Goal: Task Accomplishment & Management: Manage account settings

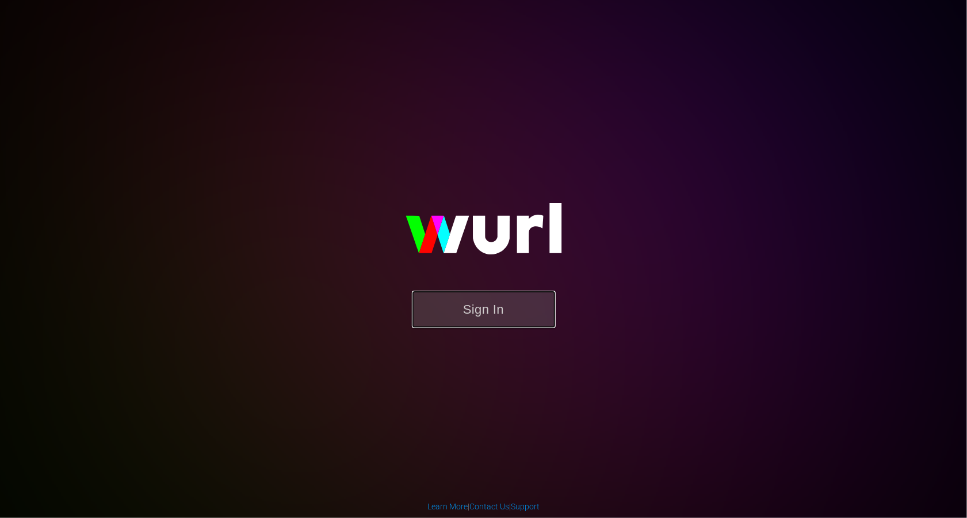
click at [458, 314] on button "Sign In" at bounding box center [484, 309] width 144 height 37
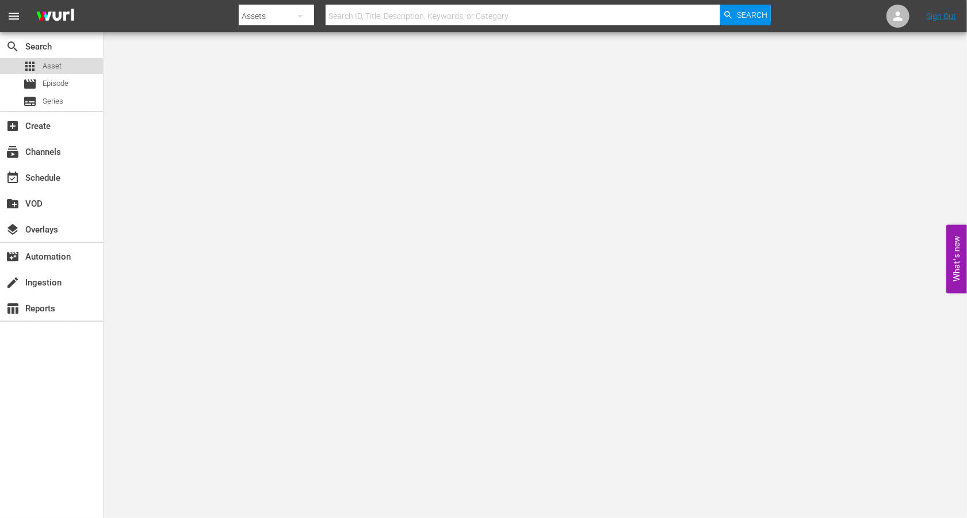
click at [59, 67] on span "Asset" at bounding box center [52, 66] width 19 height 12
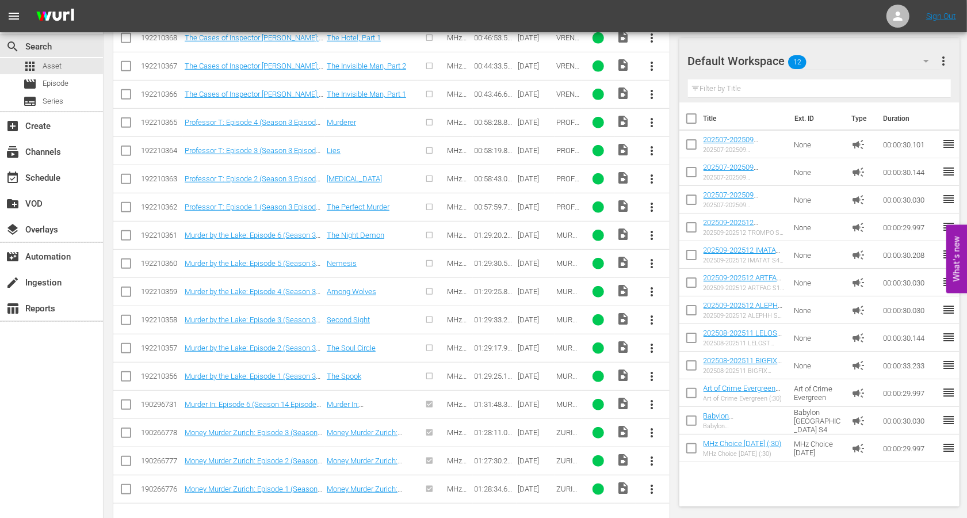
scroll to position [490, 0]
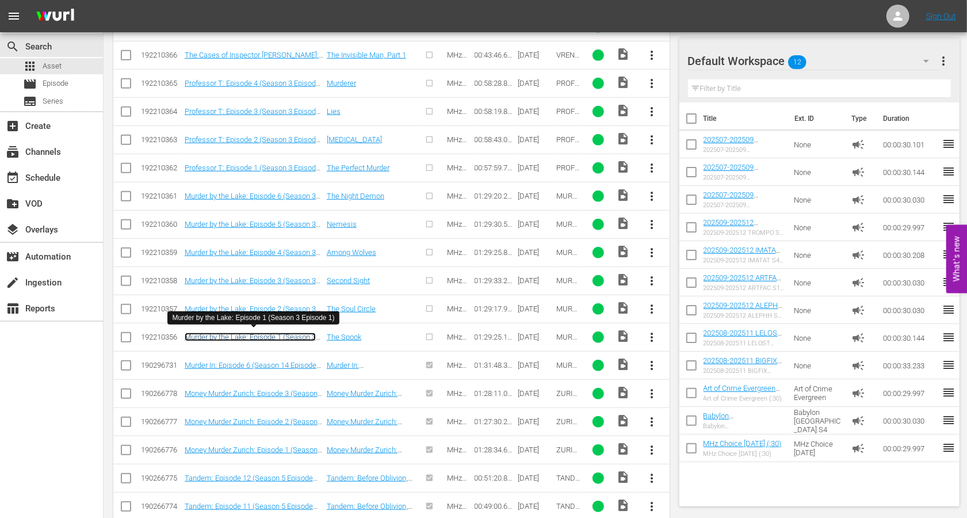
click at [264, 335] on link "Murder by the Lake: Episode 1 (Season 3 Episode 1)" at bounding box center [250, 341] width 131 height 17
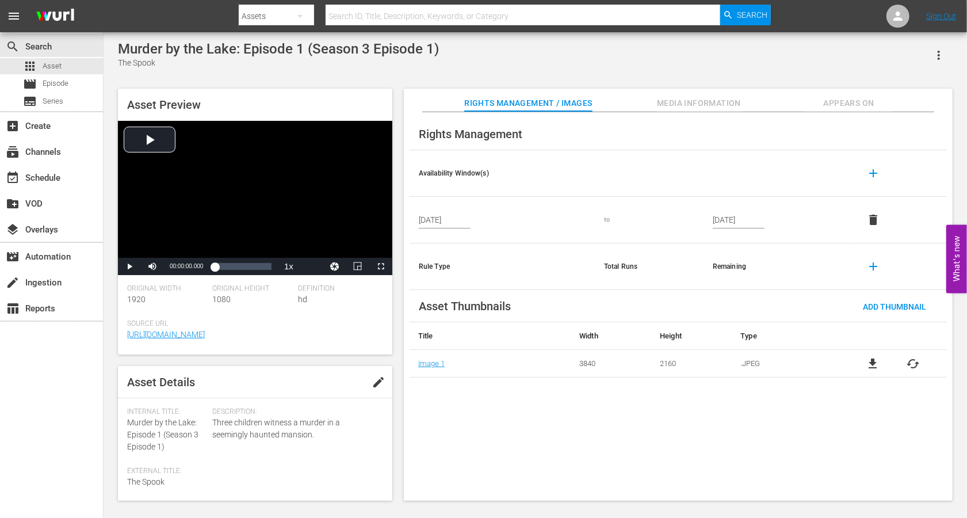
click at [375, 375] on button "edit" at bounding box center [379, 382] width 28 height 28
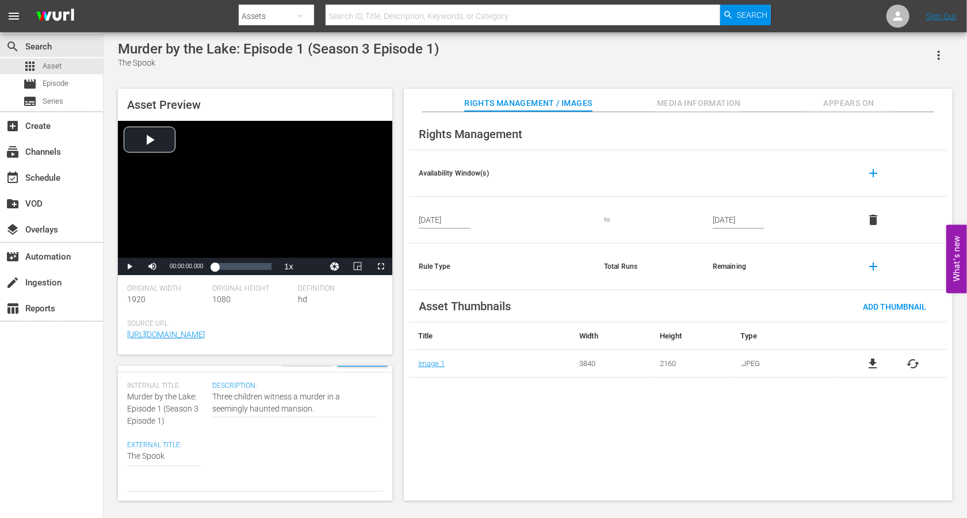
scroll to position [28, 0]
drag, startPoint x: 199, startPoint y: 395, endPoint x: 125, endPoint y: 394, distance: 73.7
click at [125, 394] on div "Asset Details Discard Save Internal Title: Murder by the Lake: Episode 1 (Seaso…" at bounding box center [255, 433] width 274 height 135
copy span "Murder by the Lake:"
paste textarea "Murder by the Lake:"
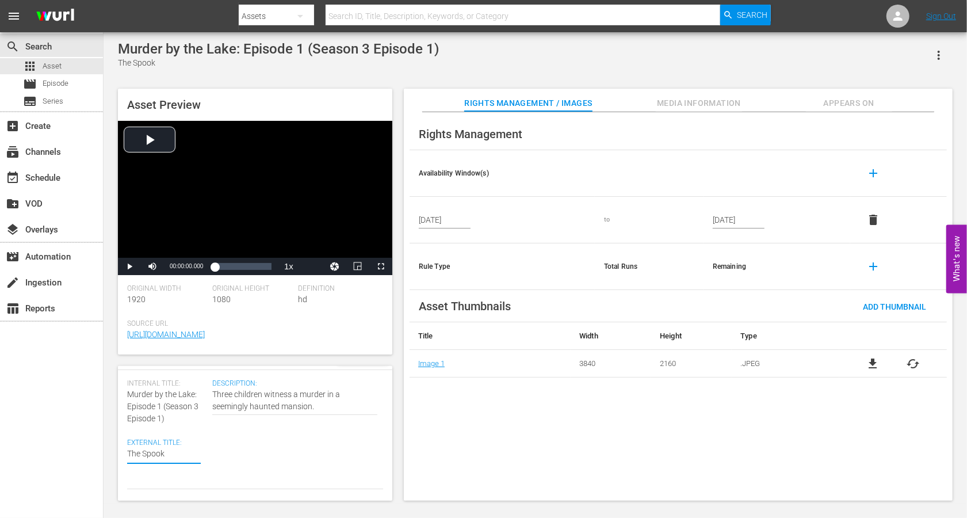
type textarea "Murder by the Lake:The Spook"
type textarea "Murder by the Lake: The Spook"
drag, startPoint x: 171, startPoint y: 418, endPoint x: 163, endPoint y: 407, distance: 12.8
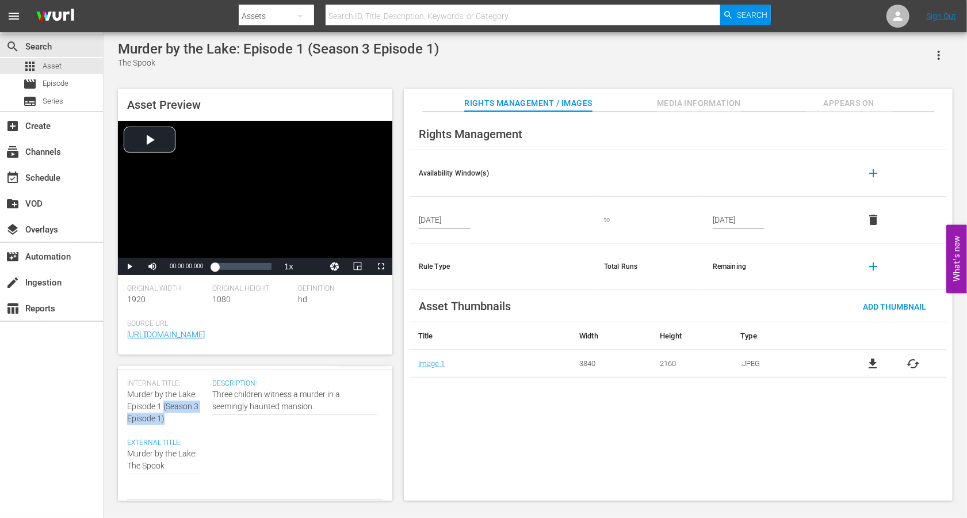
click at [163, 407] on div "Internal Title: Murder by the Lake: Episode 1 (Season 3 Episode 1)" at bounding box center [166, 401] width 79 height 45
copy span "(Season 3 Episode 1)"
type textarea "Murder by the Lake: The Spook"
paste textarea "(Season 3 Episode 1)"
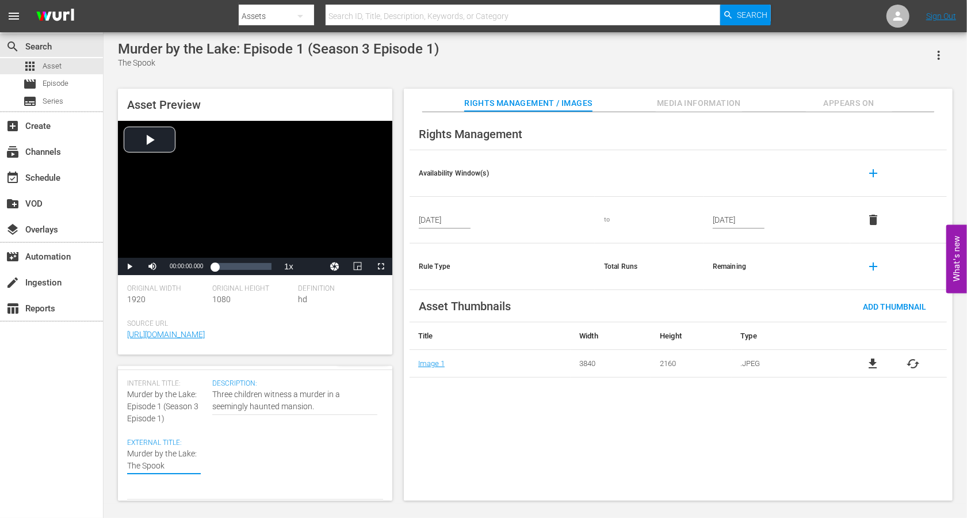
type textarea "Murder by the Lake: The Spook (Season 3 Episode 1)"
click at [189, 465] on textarea "The Spook" at bounding box center [164, 466] width 74 height 36
type textarea "Murder by the Lake: The Spook (Seasn 3 Episode 1)"
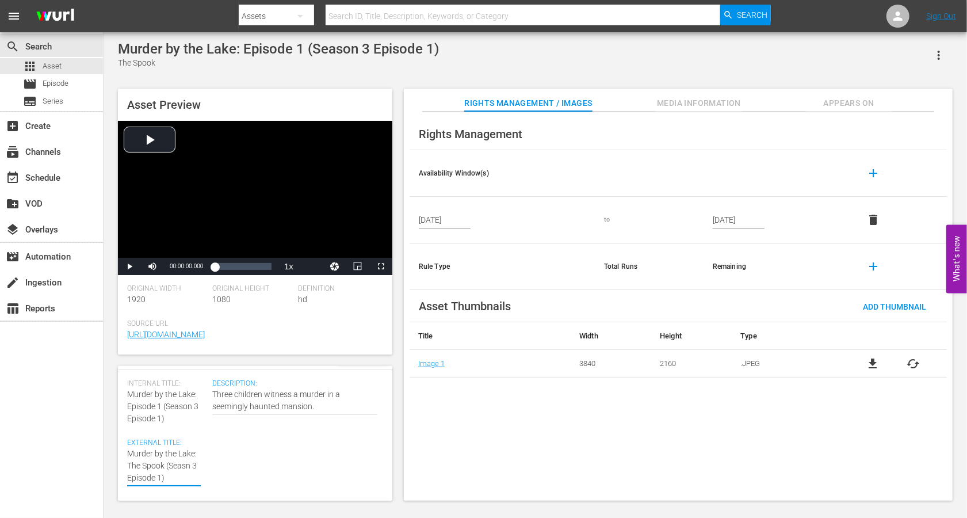
type textarea "Murder by the Lake: The Spook (Sean 3 Episode 1)"
type textarea "Murder by the Lake: The Spook (Sen 3 Episode 1)"
type textarea "Murder by the Lake: The Spook (Sn 3 Episode 1)"
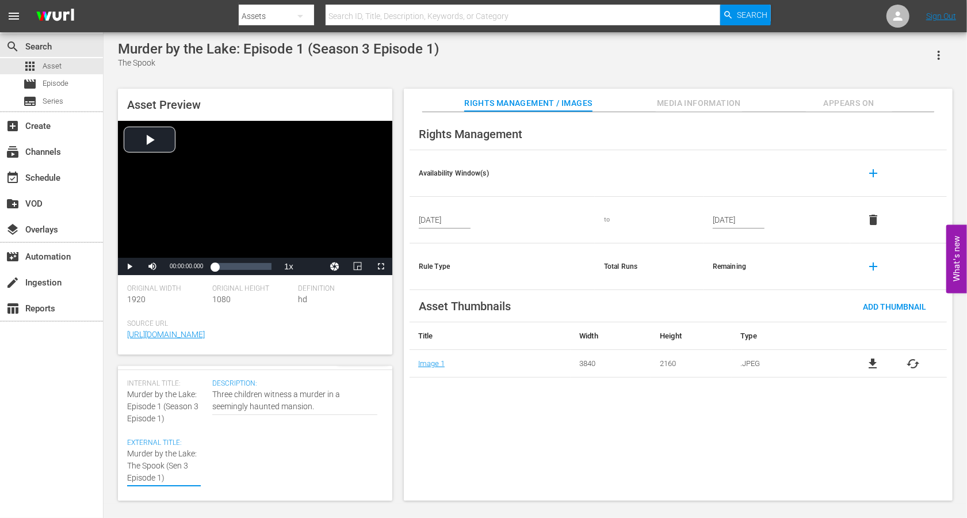
type textarea "Murder by the Lake: The Spook (Sn 3 Episode 1)"
click at [155, 478] on textarea "The Spook" at bounding box center [164, 466] width 74 height 36
type textarea "Murder by the Lake: The Spook (Sn 3 Episod 1)"
type textarea "Murder by the Lake: The Spook (Sn 3 Episo 1)"
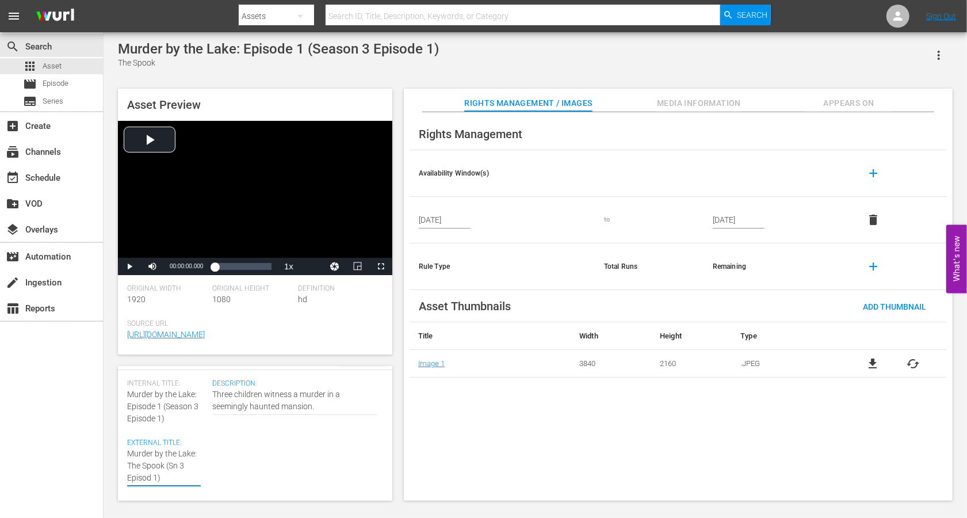
type textarea "Murder by the Lake: The Spook (Sn 3 Episo 1)"
type textarea "Murder by the Lake: The Spook (Sn 3 Epis 1)"
type textarea "Murder by the Lake: The Spook (Sn 3 Epi 1)"
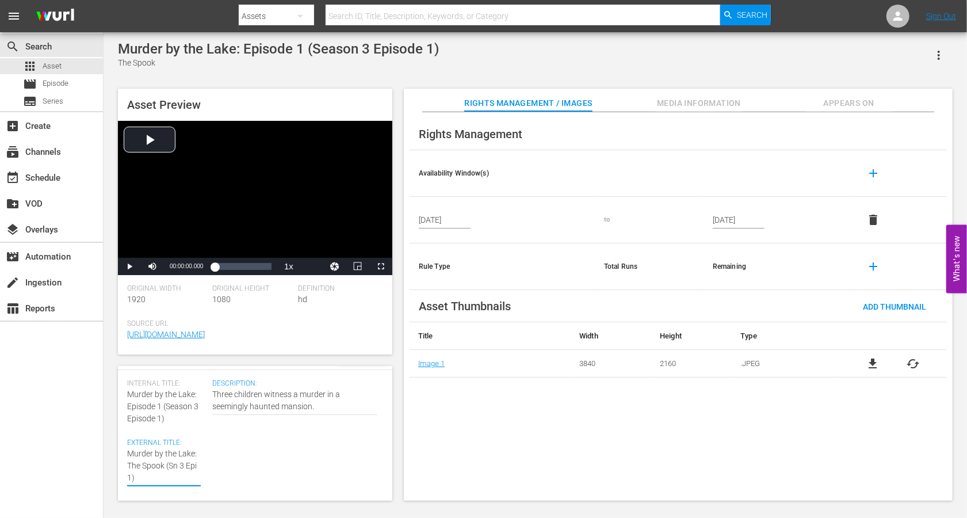
type textarea "Murder by the Lake: The Spook (Sn 3 Ep 1)"
click at [275, 476] on div "Description: Three children witness a murder in a seemingly haunted mansion. Th…" at bounding box center [297, 445] width 171 height 132
click at [452, 426] on div "Rights Management Availability Window(s) add Apr 1, 2022 to Mar 31, 2027 delete…" at bounding box center [678, 306] width 549 height 389
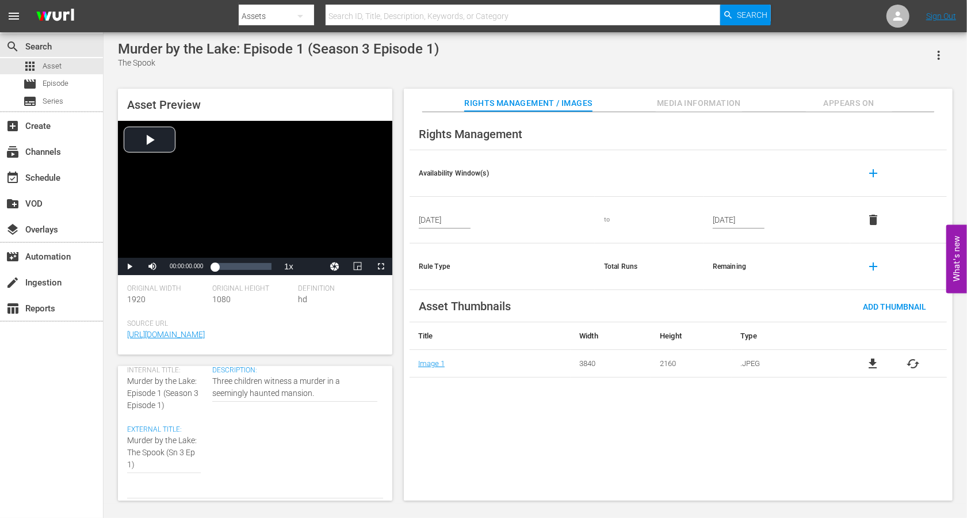
scroll to position [0, 0]
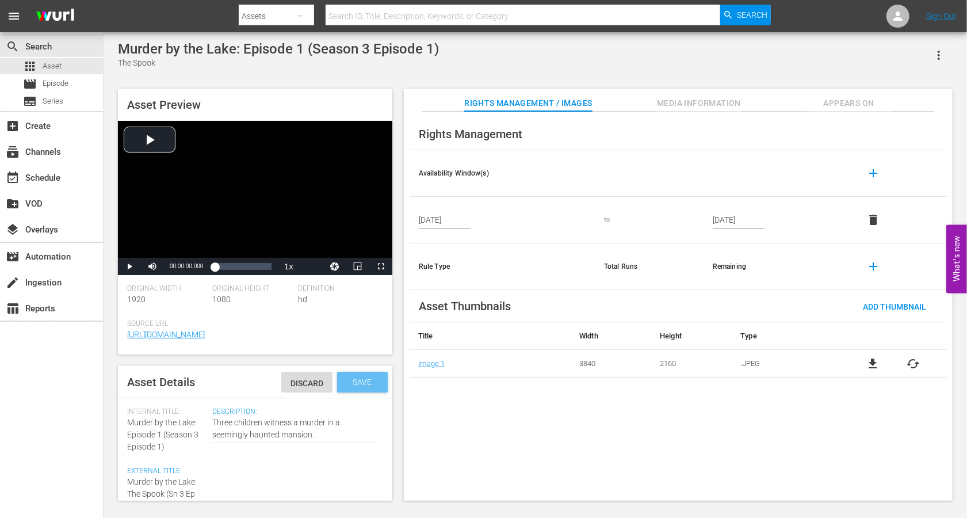
click at [355, 383] on span "Save" at bounding box center [362, 381] width 37 height 9
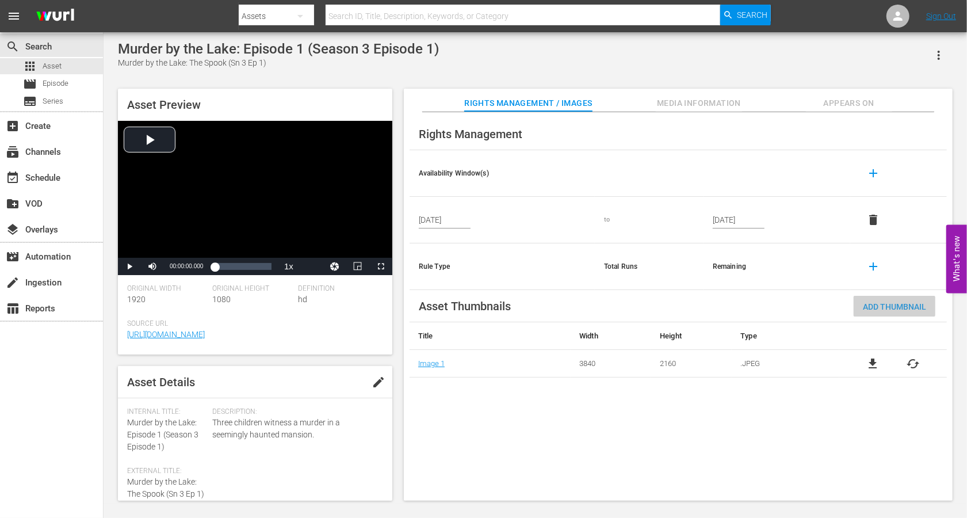
click at [886, 302] on span "Add Thumbnail" at bounding box center [895, 306] width 82 height 9
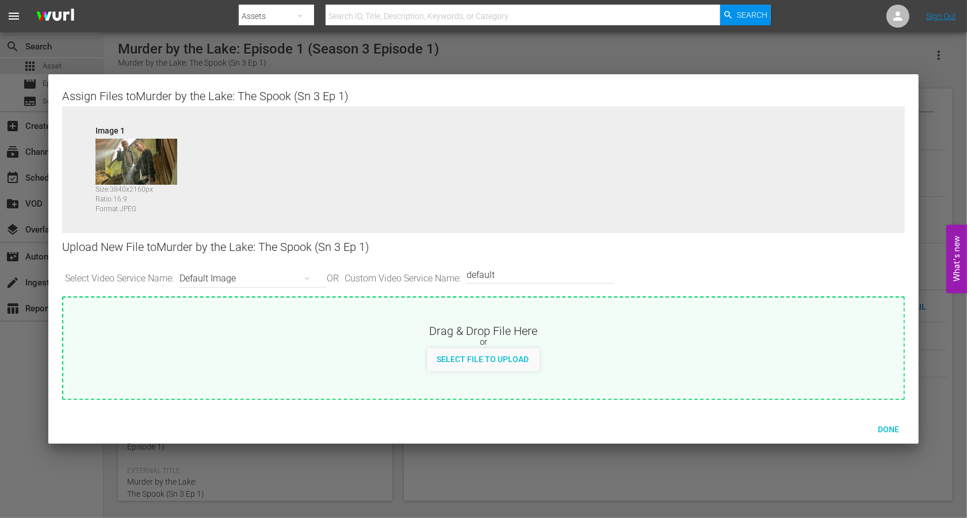
click at [238, 277] on div "Default Image" at bounding box center [251, 278] width 142 height 32
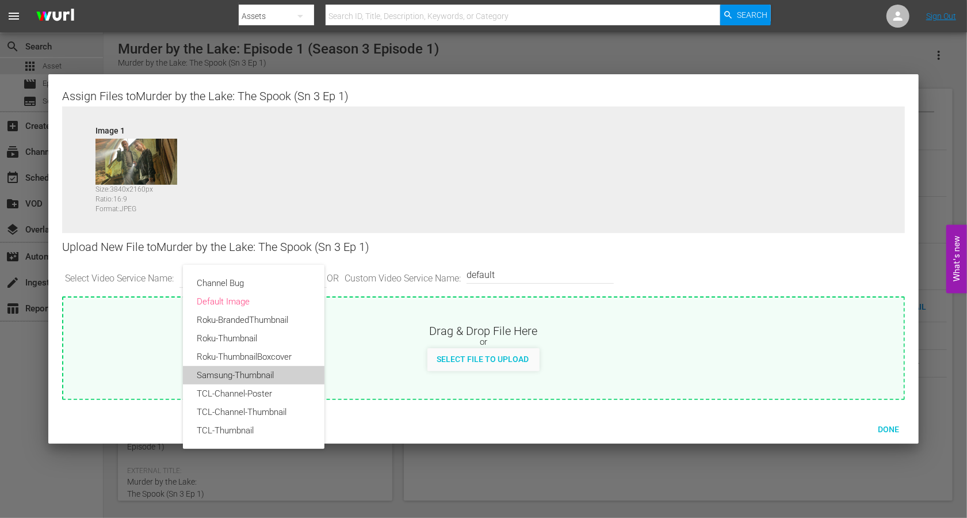
click at [251, 380] on div "Samsung-Thumbnail" at bounding box center [254, 375] width 114 height 18
type input "Samsung-Thumbnail"
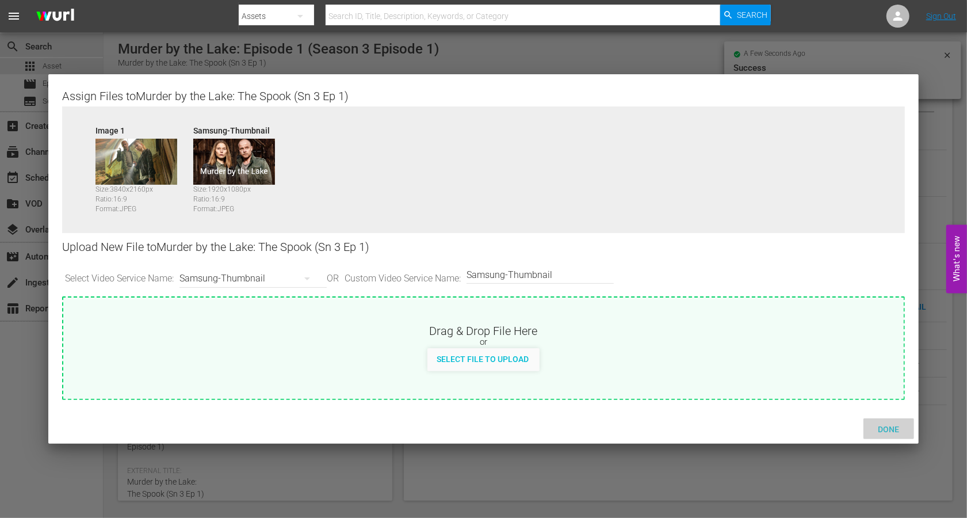
click at [900, 426] on span "Done" at bounding box center [889, 429] width 40 height 9
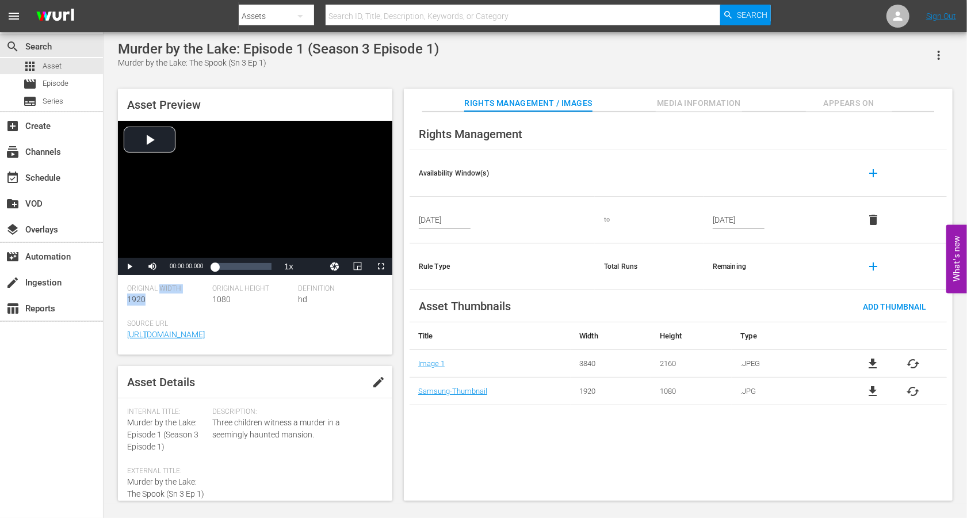
drag, startPoint x: 162, startPoint y: 292, endPoint x: 146, endPoint y: 296, distance: 16.5
click at [146, 296] on div "Original Width 1920" at bounding box center [169, 301] width 85 height 35
